Goal: Check status: Check status

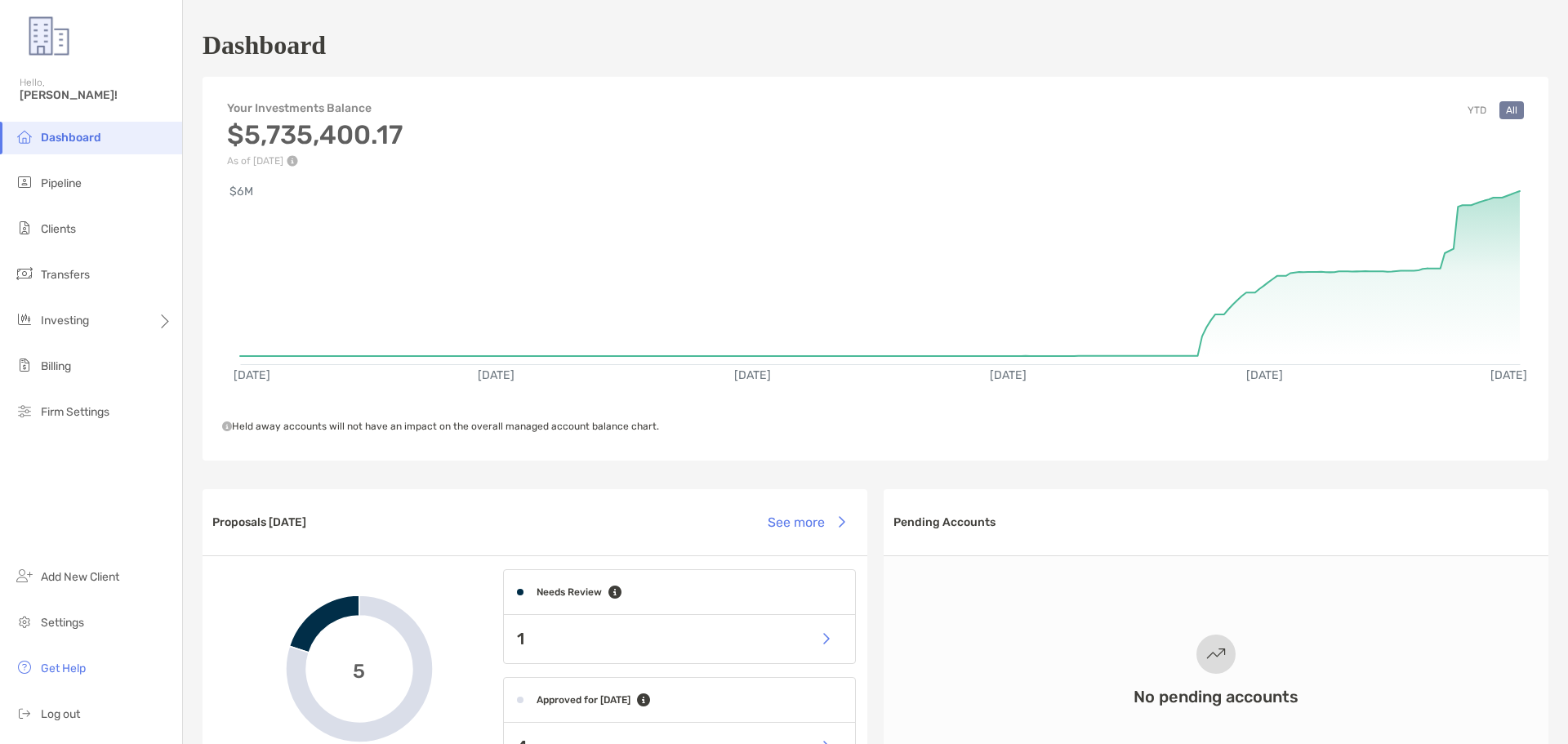
click at [68, 146] on li "Dashboard" at bounding box center [91, 138] width 182 height 33
click at [66, 125] on li "Dashboard" at bounding box center [91, 138] width 182 height 33
click at [72, 136] on span "Dashboard" at bounding box center [71, 138] width 61 height 14
click at [67, 277] on span "Transfers" at bounding box center [65, 275] width 49 height 14
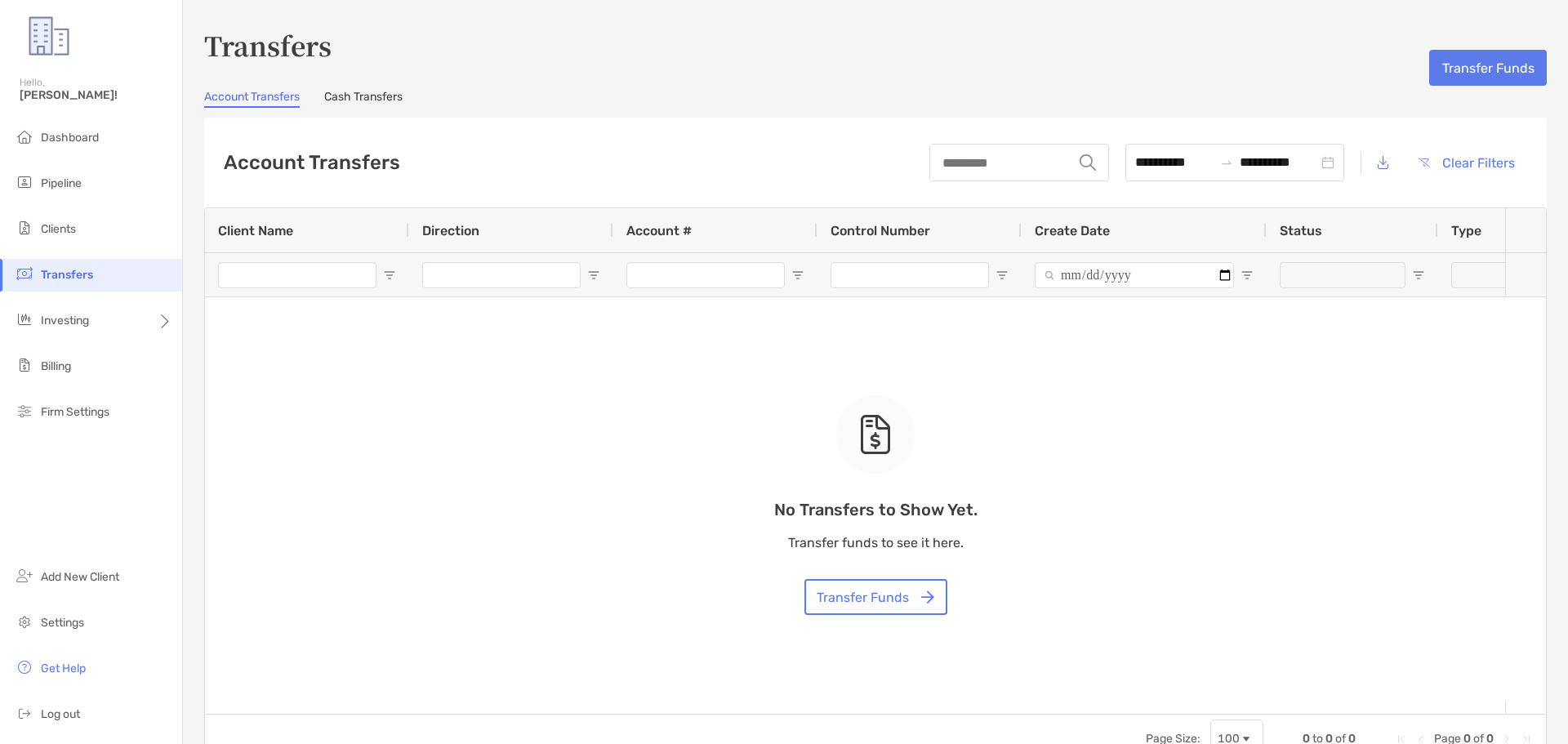
type input "***"
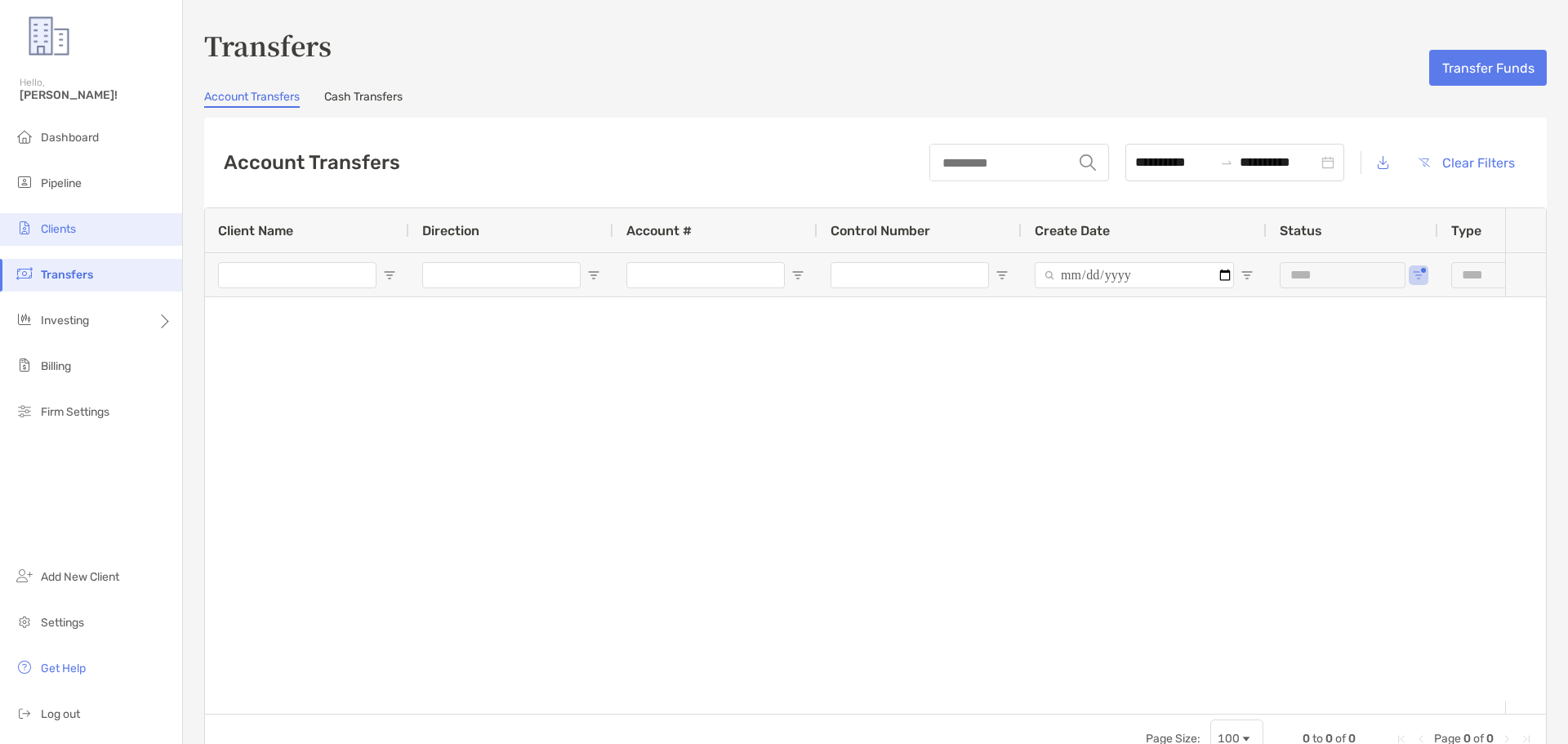
click at [76, 234] on span "Clients" at bounding box center [58, 229] width 36 height 14
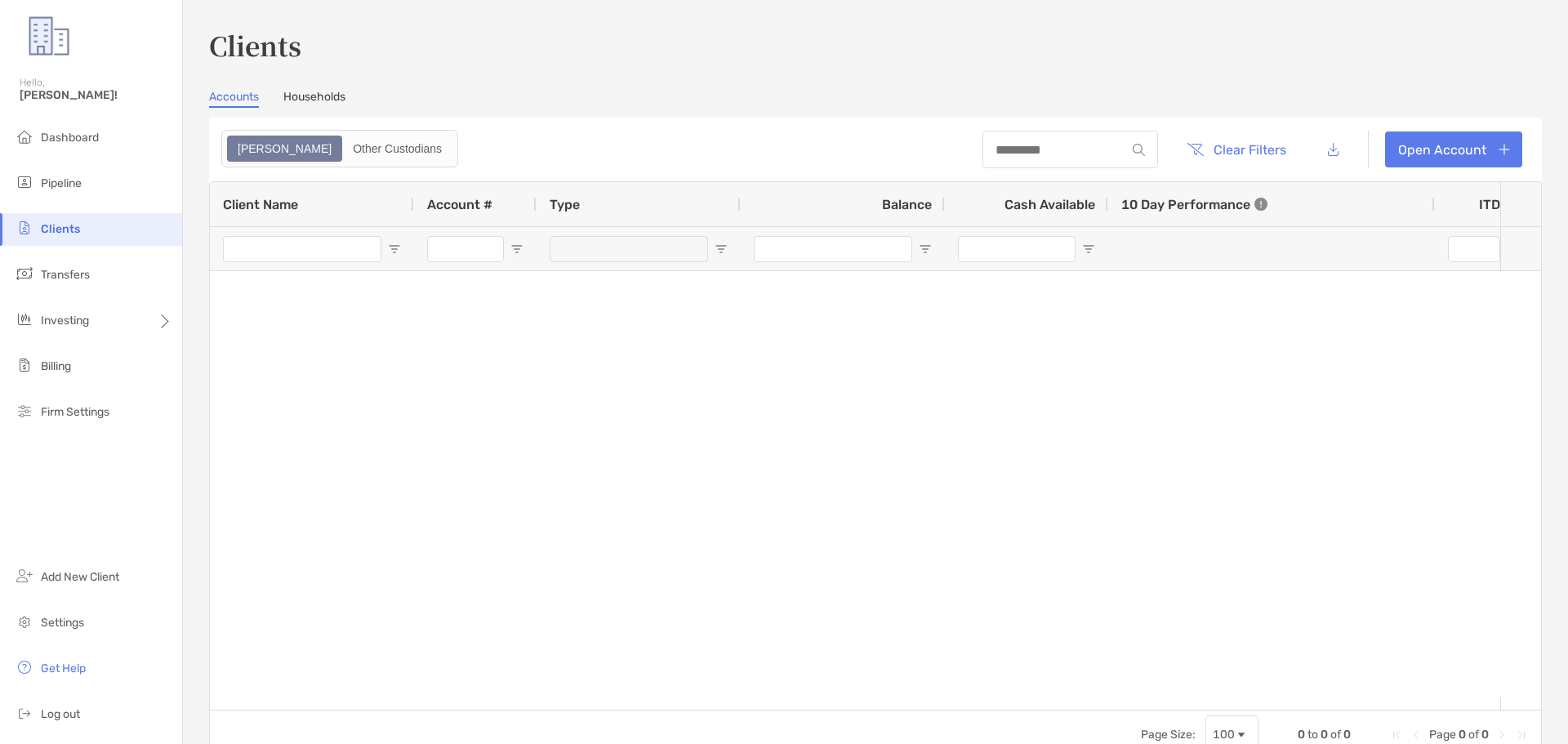
click at [321, 91] on link "Households" at bounding box center [315, 99] width 62 height 18
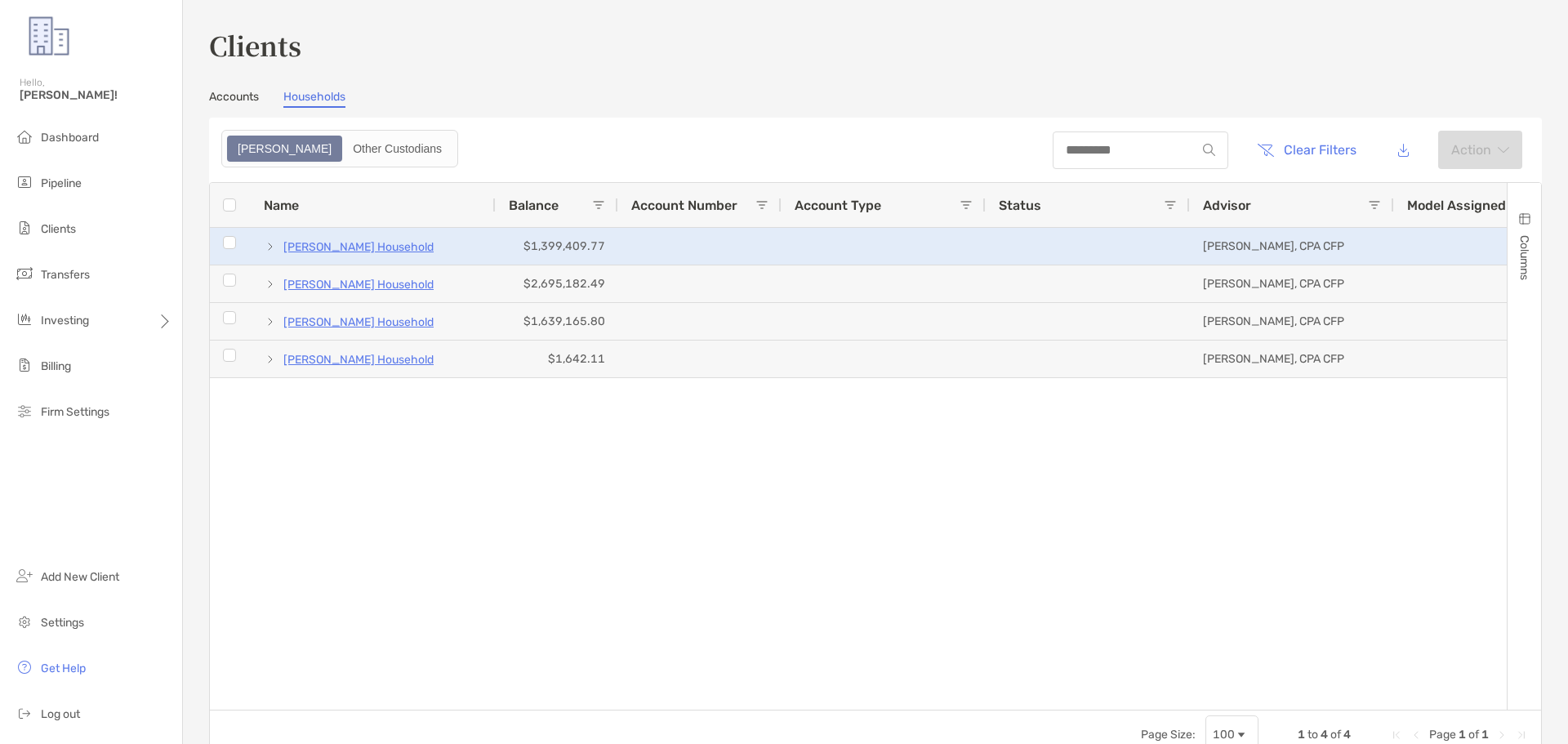
click at [357, 245] on p "Michael Lanza's Household" at bounding box center [358, 247] width 150 height 21
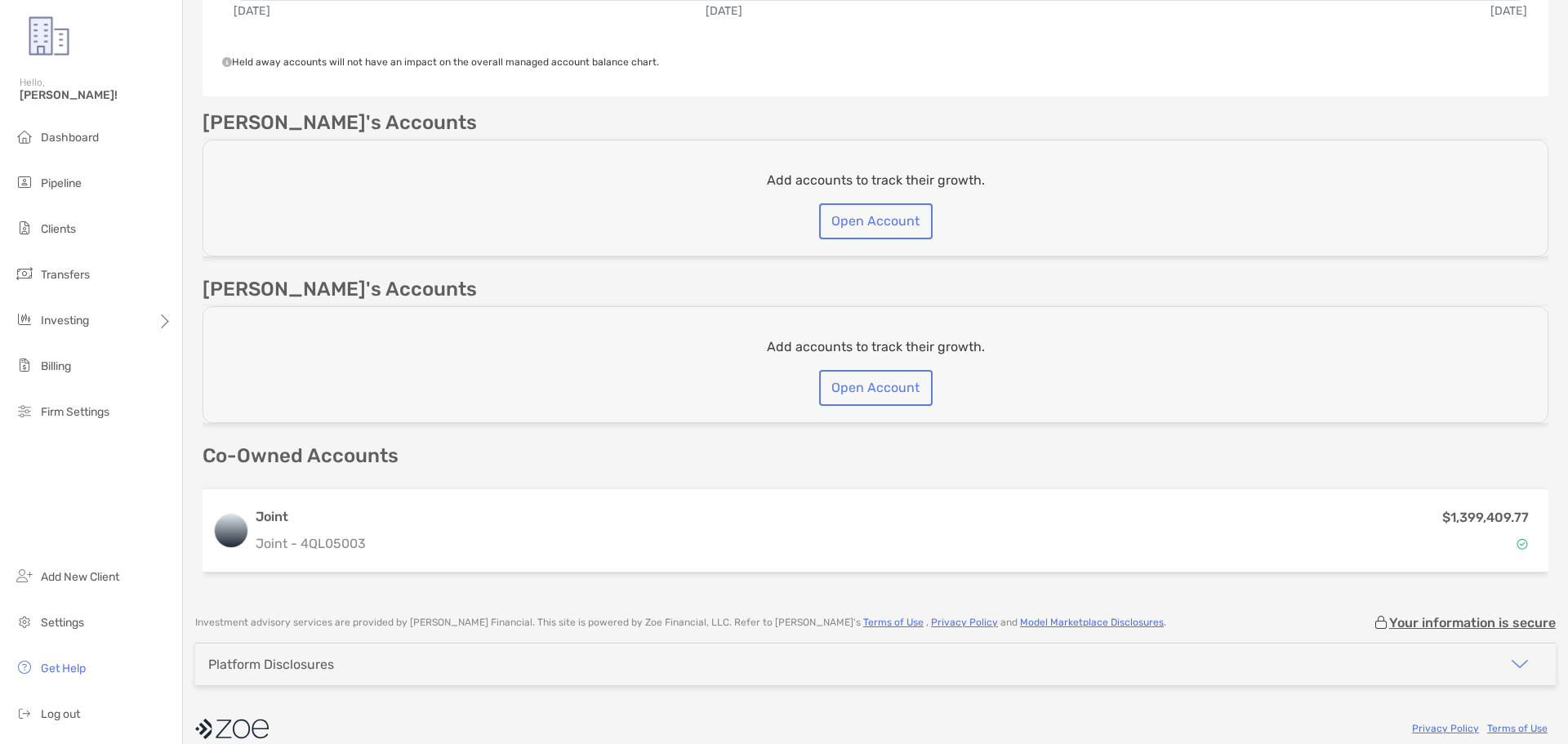
scroll to position [506, 0]
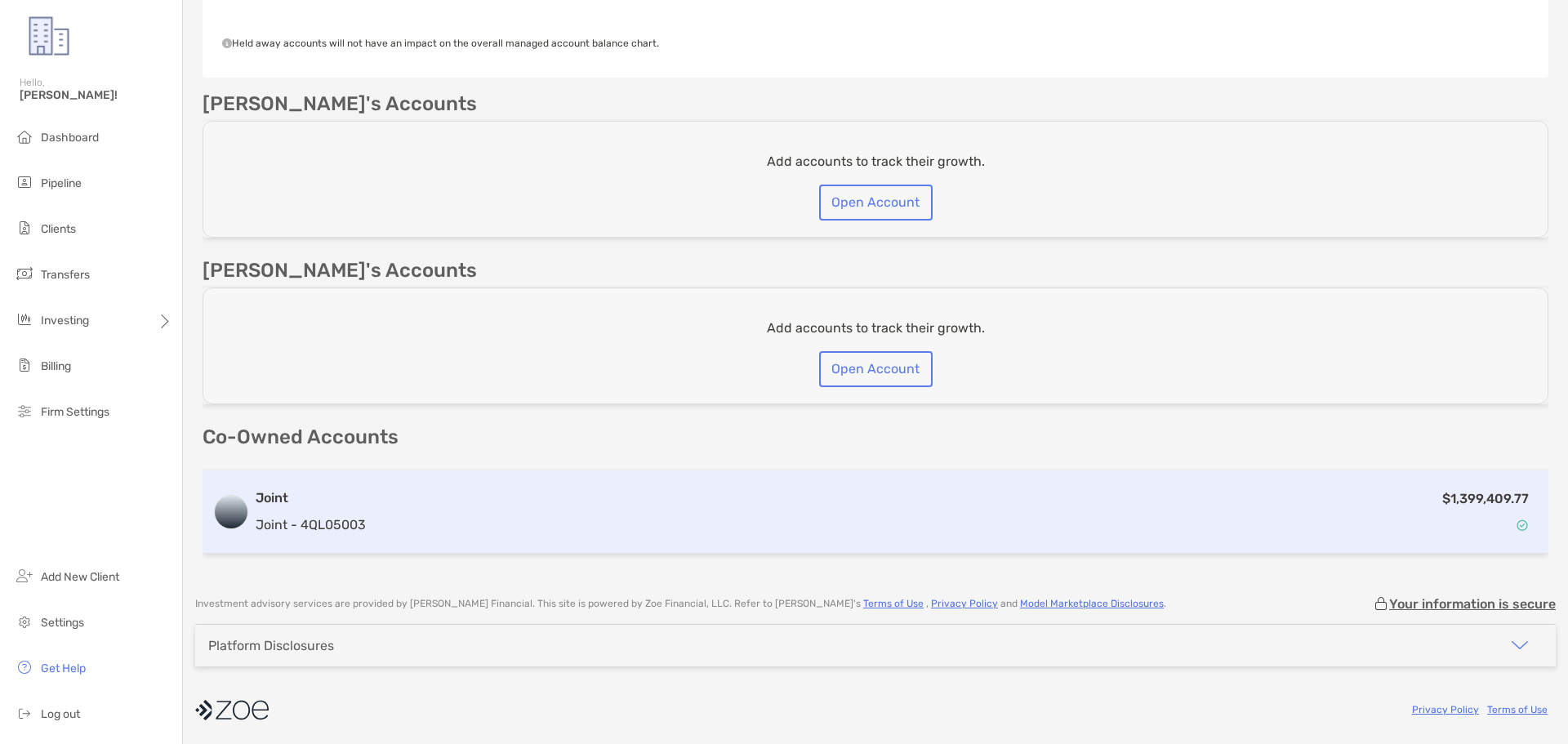
click at [427, 528] on div "$1,399,409.77" at bounding box center [956, 512] width 1167 height 48
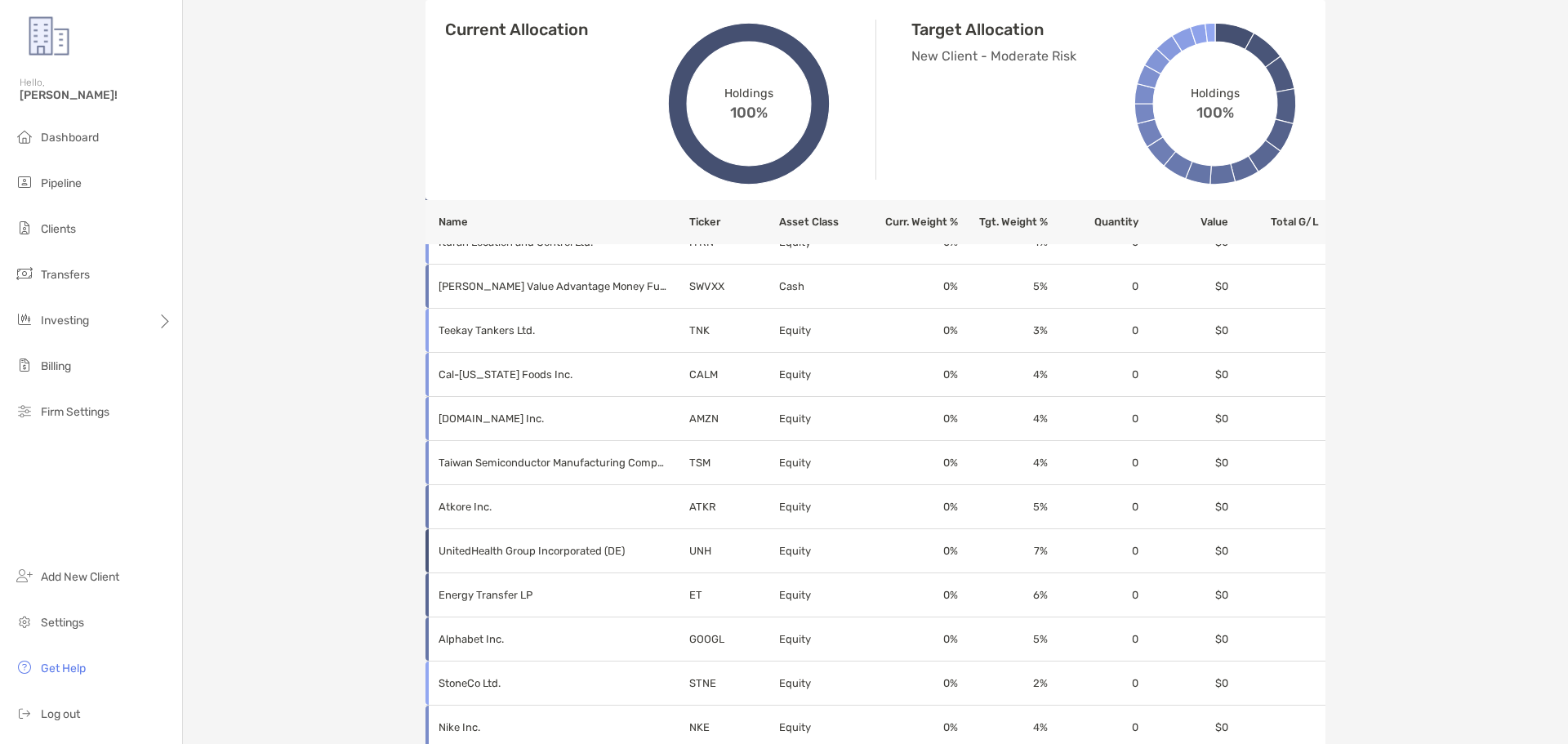
scroll to position [735, 0]
